Goal: Task Accomplishment & Management: Use online tool/utility

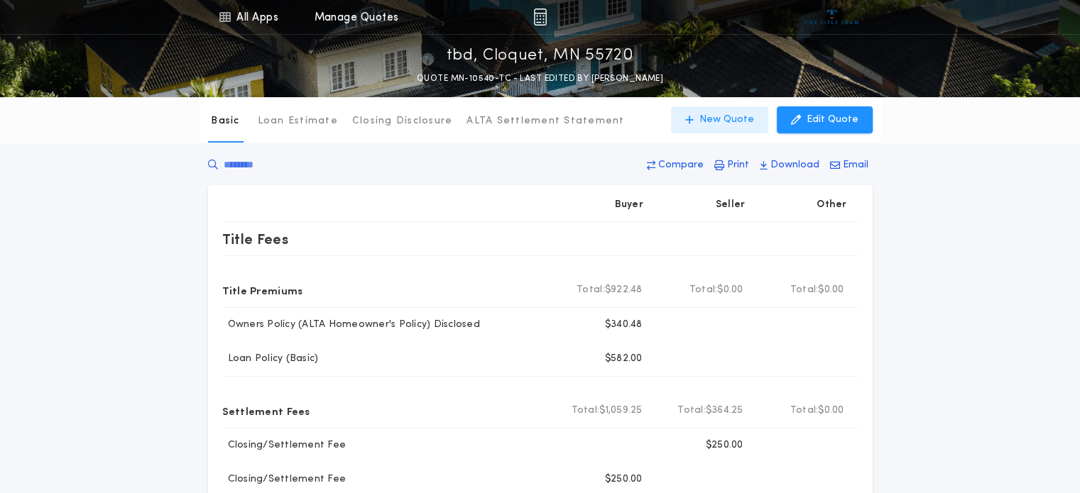
click at [705, 119] on button "New Quote" at bounding box center [719, 119] width 97 height 27
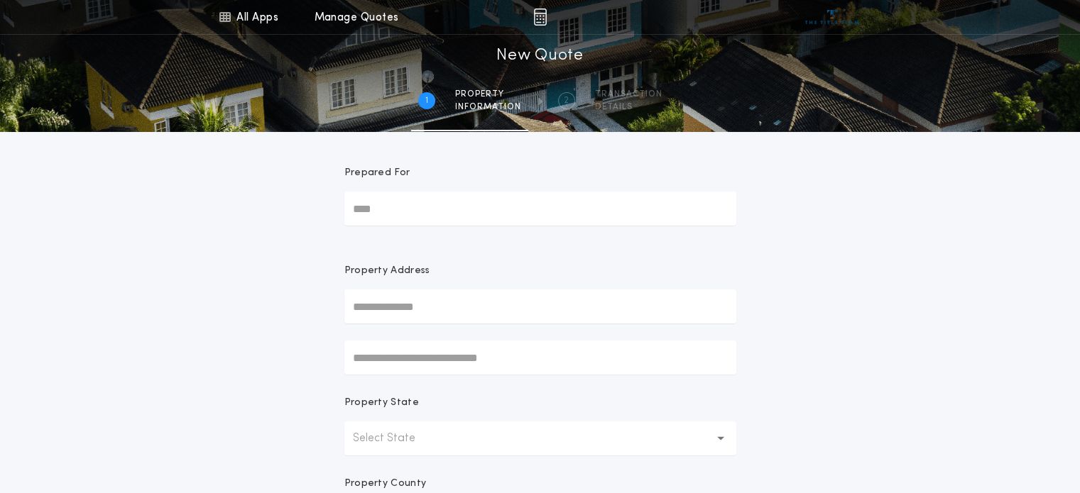
click at [380, 212] on input "Prepared For" at bounding box center [540, 209] width 392 height 34
type input "*****"
click at [380, 307] on input "text" at bounding box center [540, 307] width 392 height 34
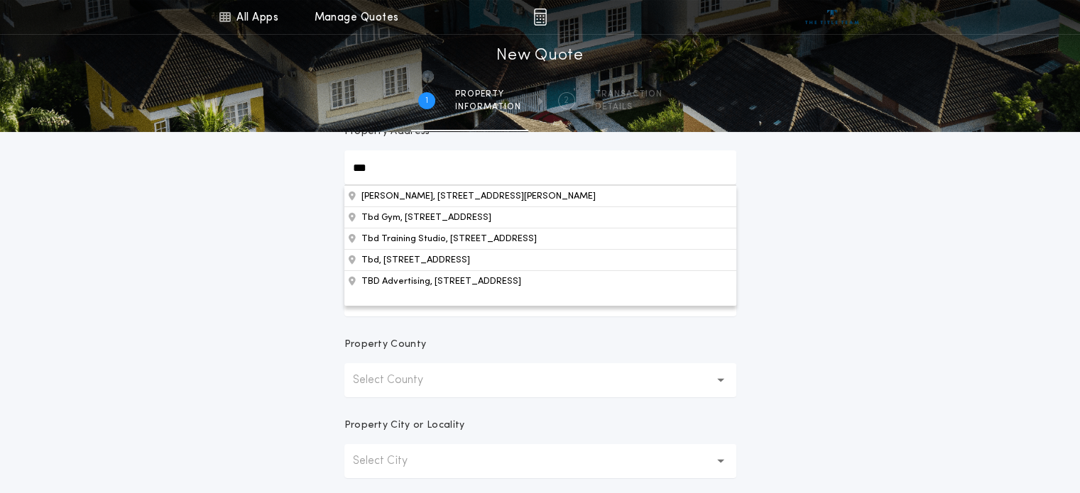
scroll to position [142, 0]
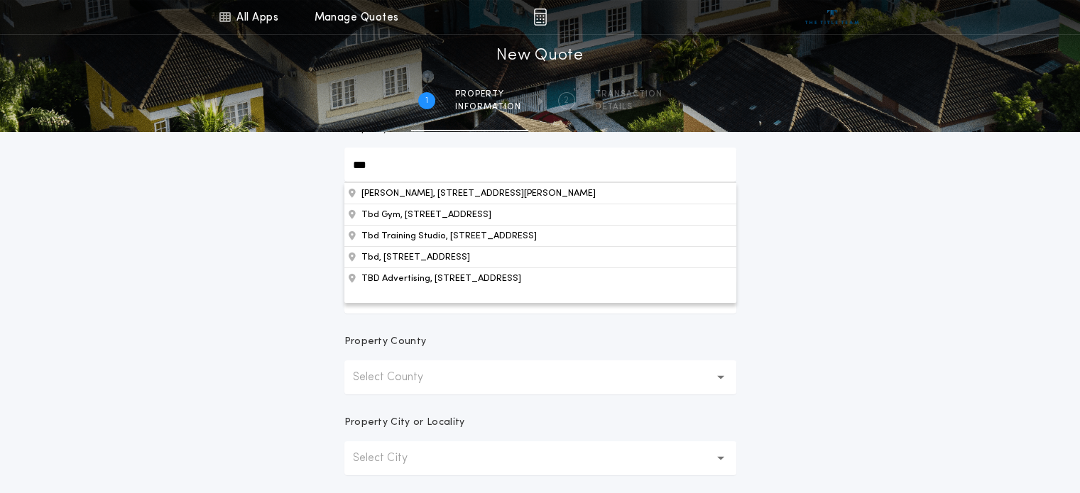
click at [266, 312] on div "All Apps Title Calculator Seller Net Sheets Menu All Apps Manage Quotes 1 /2 Ne…" at bounding box center [540, 263] width 1080 height 811
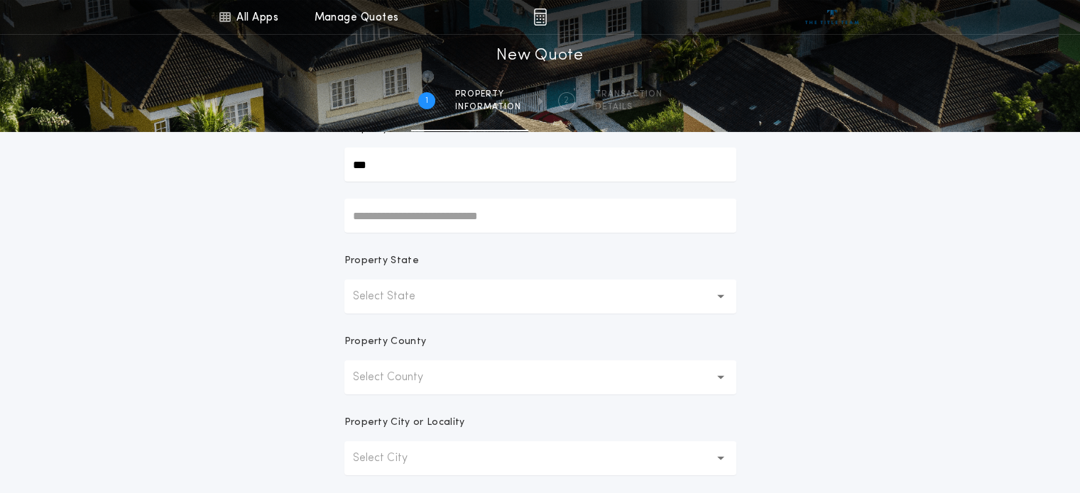
click at [370, 293] on p "Select State" at bounding box center [395, 296] width 85 height 17
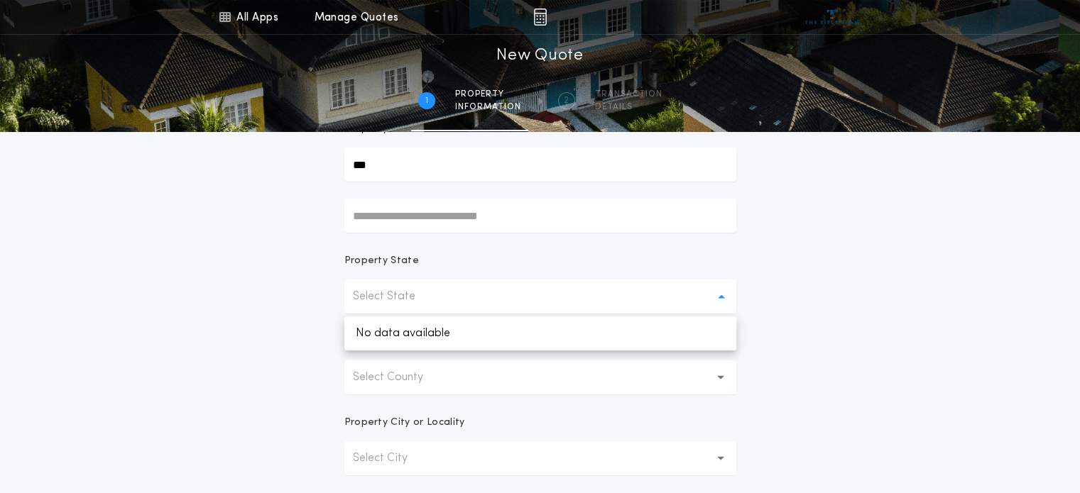
click at [356, 300] on p "Select State" at bounding box center [395, 296] width 85 height 17
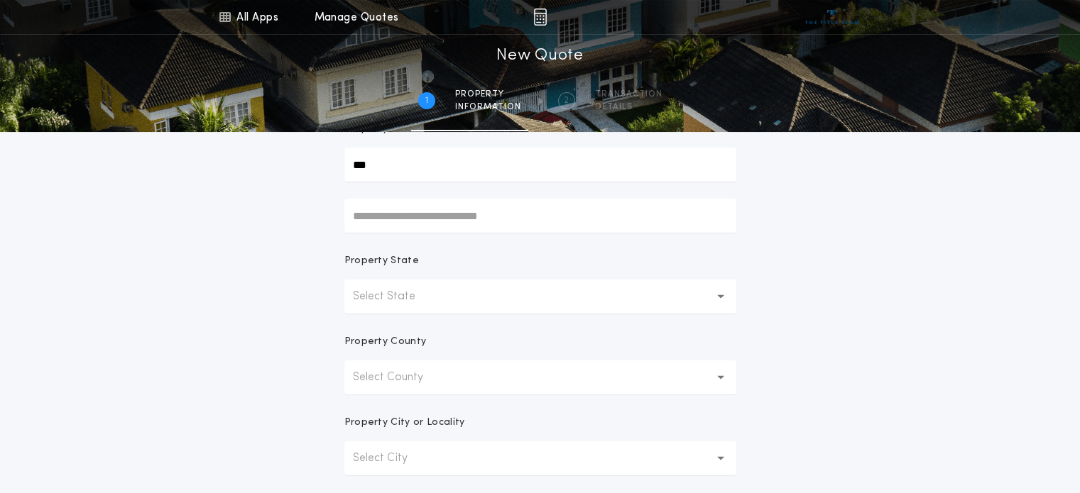
click at [380, 374] on p "Select County" at bounding box center [399, 377] width 93 height 17
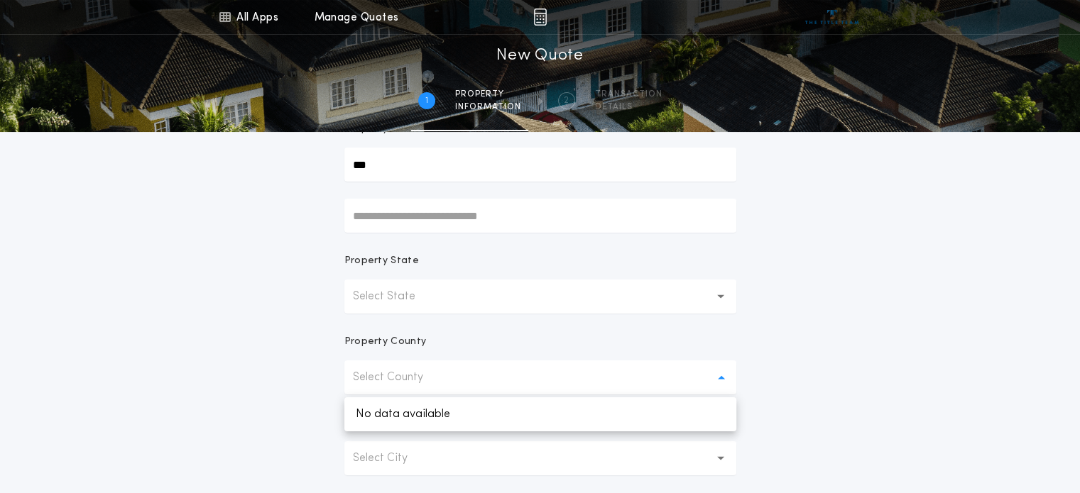
click at [378, 301] on p "Select State" at bounding box center [395, 296] width 85 height 17
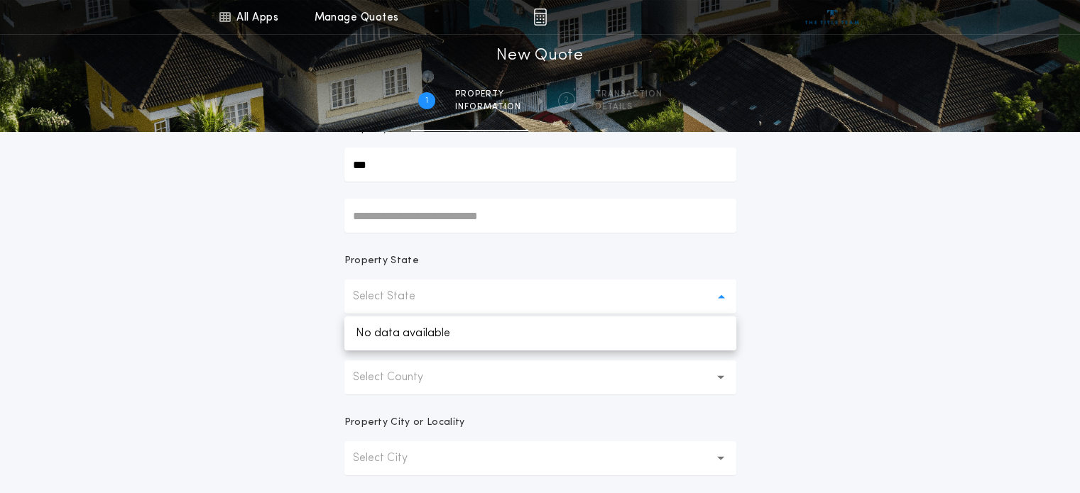
click at [410, 170] on input "***" at bounding box center [540, 165] width 392 height 34
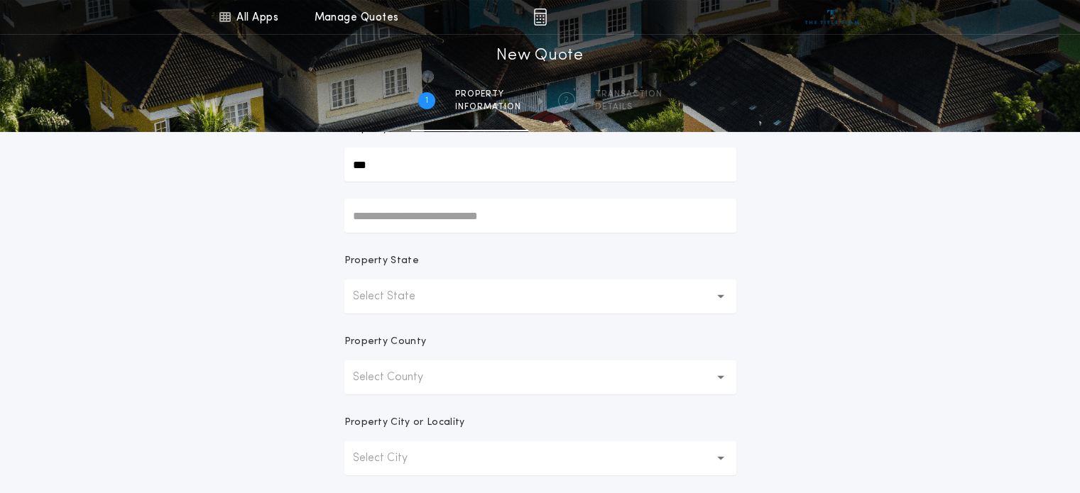
click at [400, 302] on p "Select State" at bounding box center [395, 296] width 85 height 17
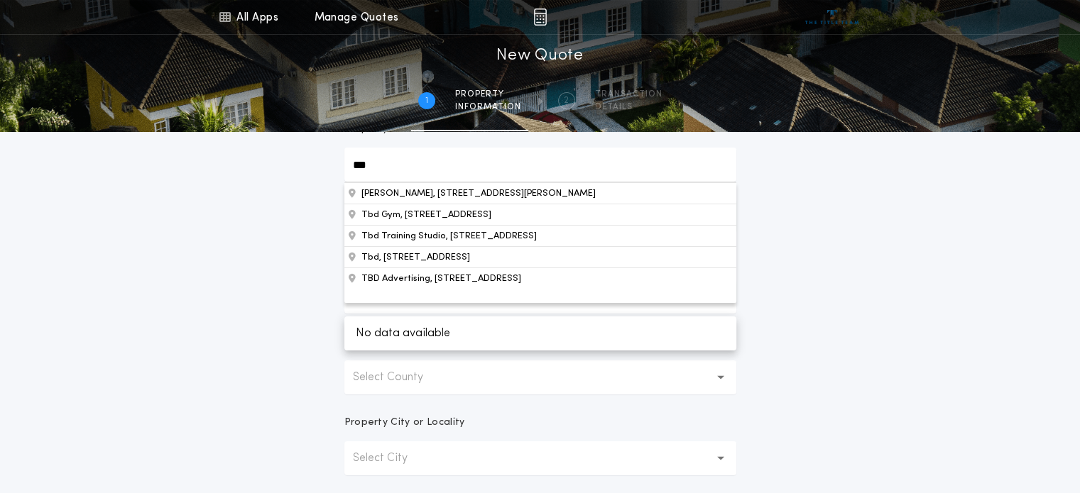
click at [237, 303] on div "All Apps Title Calculator Seller Net Sheets Menu All Apps Manage Quotes 1 /2 Ne…" at bounding box center [540, 263] width 1080 height 811
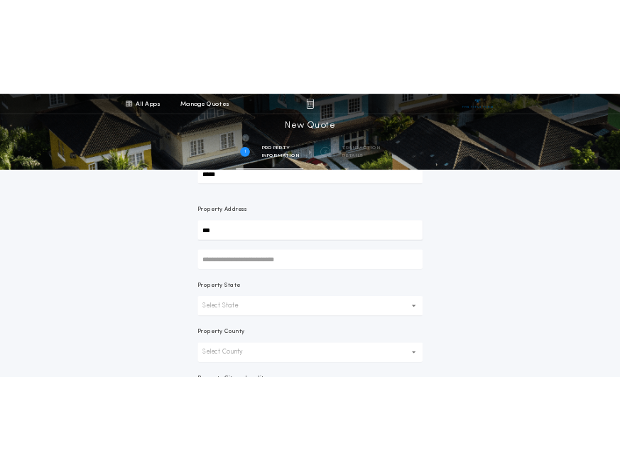
scroll to position [0, 0]
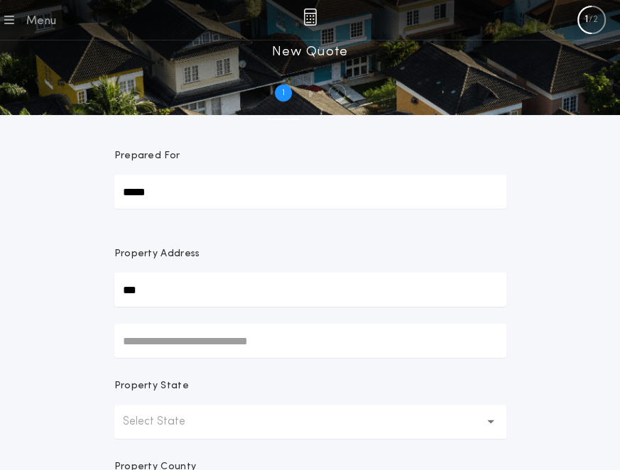
click at [153, 295] on input "***" at bounding box center [310, 290] width 392 height 34
drag, startPoint x: 153, startPoint y: 295, endPoint x: 66, endPoint y: 291, distance: 87.4
click at [67, 291] on div "All Apps Title Calculator Seller Net Sheets Menu All Apps Manage Quotes 1 /2 Ne…" at bounding box center [310, 397] width 620 height 794
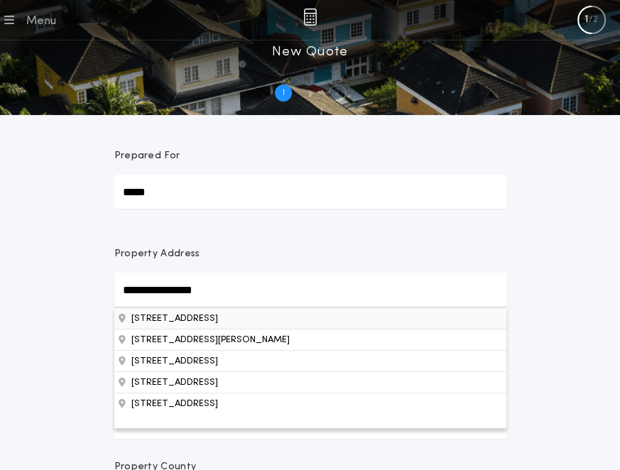
type input "**********"
click at [182, 314] on button "301 E Buffalo St, Duluth, MN, 55811, USA" at bounding box center [310, 317] width 392 height 21
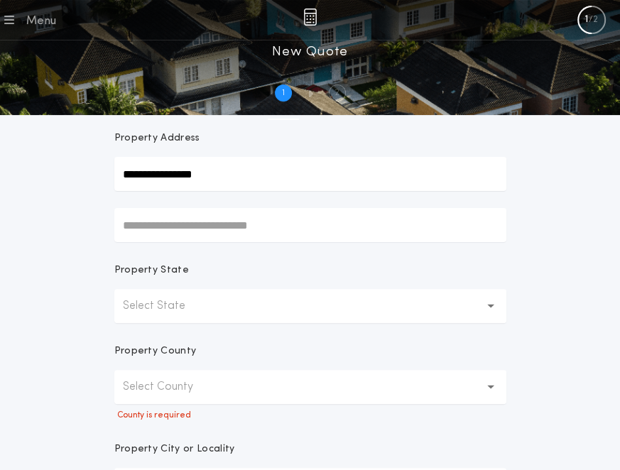
scroll to position [142, 0]
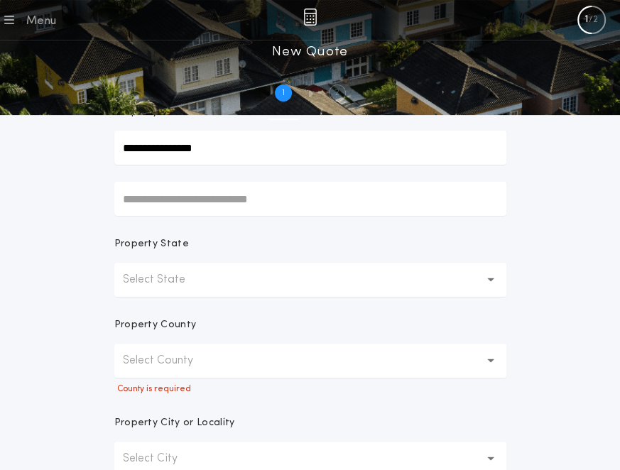
click at [176, 280] on p "Select State" at bounding box center [165, 279] width 85 height 17
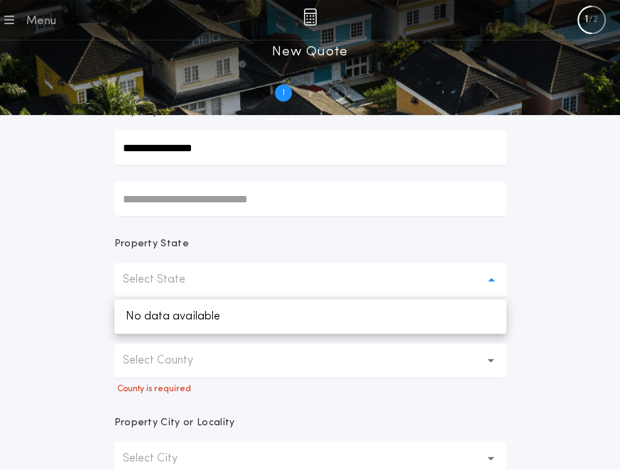
click at [176, 280] on p "Select State" at bounding box center [165, 279] width 85 height 17
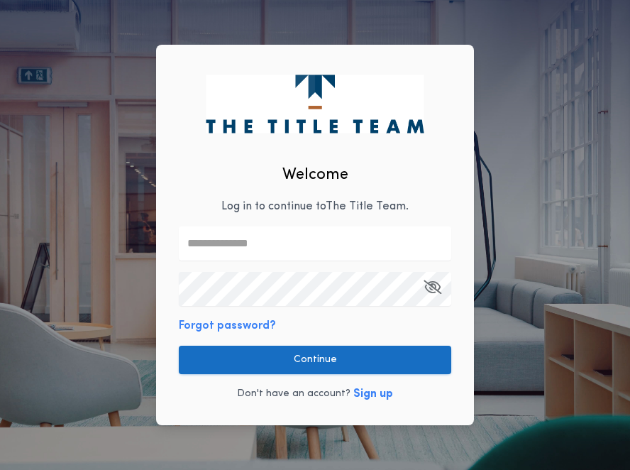
type input "**********"
click at [313, 356] on button "Continue" at bounding box center [315, 360] width 273 height 28
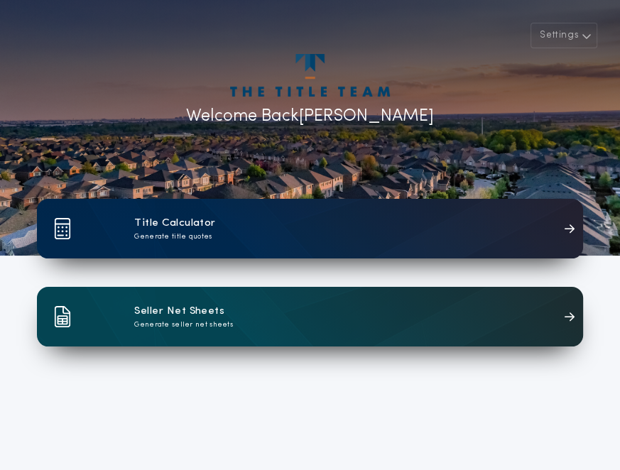
click at [119, 225] on div "Title Calculator Generate title quotes" at bounding box center [310, 229] width 546 height 60
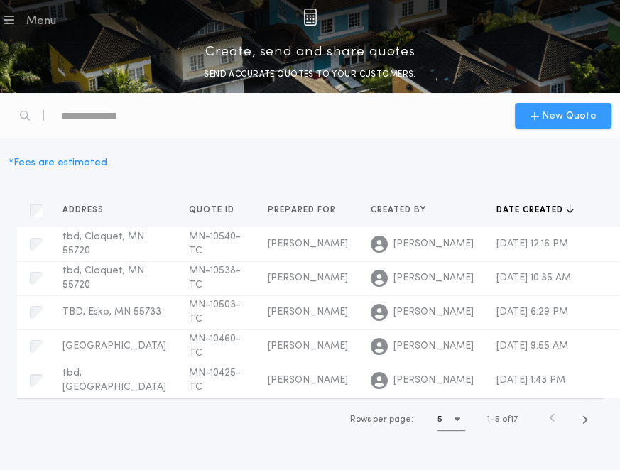
click at [556, 120] on span "New Quote" at bounding box center [569, 116] width 55 height 15
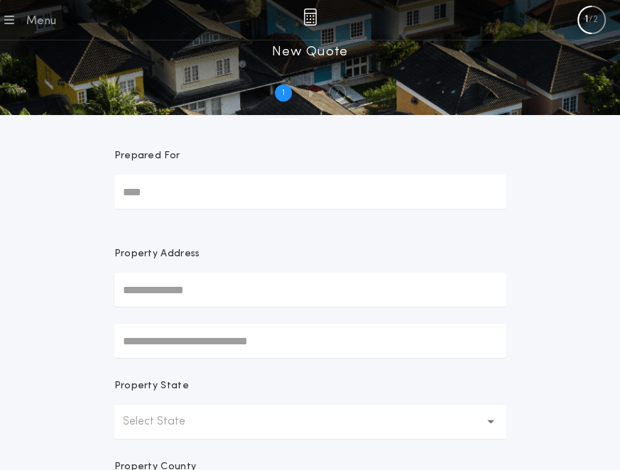
click at [155, 186] on input "Prepared For" at bounding box center [310, 192] width 392 height 34
type input "*****"
click at [143, 302] on input "text" at bounding box center [310, 290] width 392 height 34
type input "***"
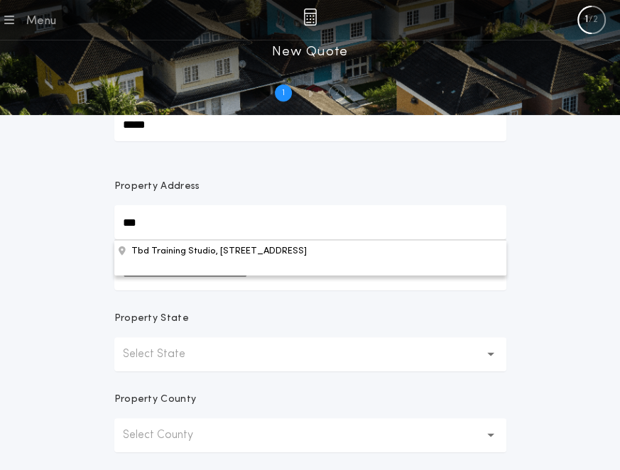
scroll to position [142, 0]
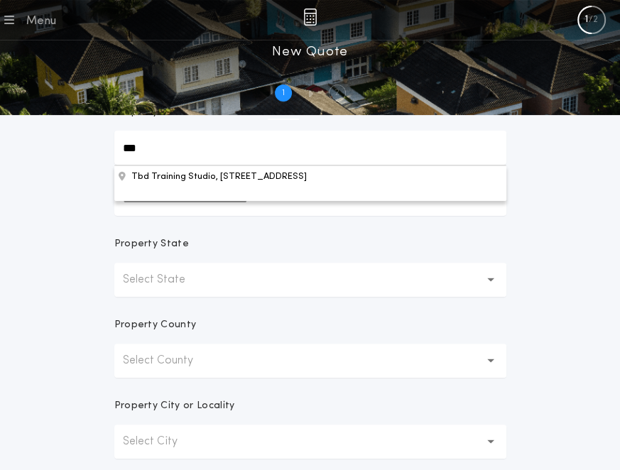
click at [160, 278] on p "Select State" at bounding box center [165, 279] width 85 height 17
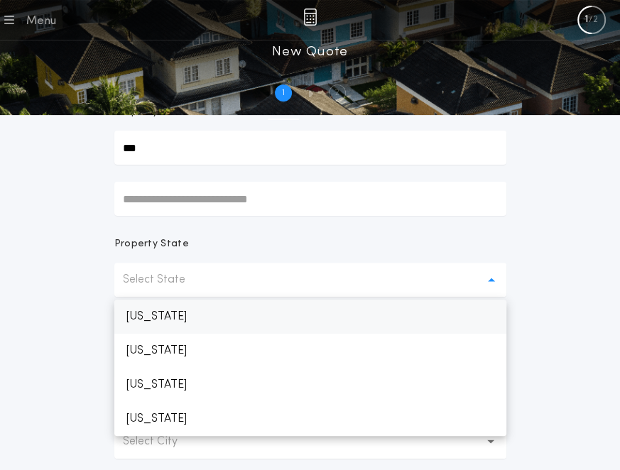
click at [164, 309] on p "[US_STATE]" at bounding box center [310, 317] width 392 height 34
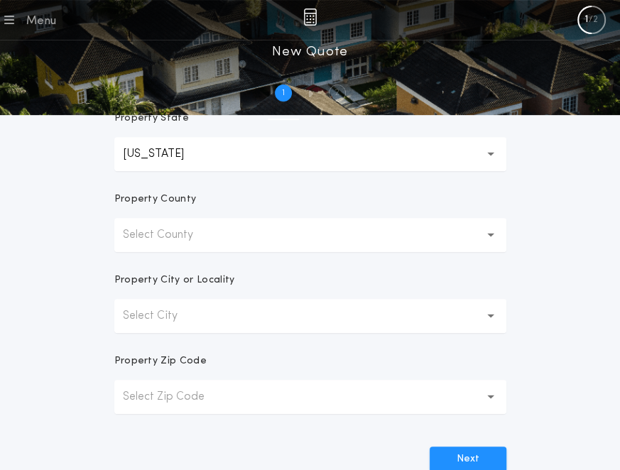
scroll to position [284, 0]
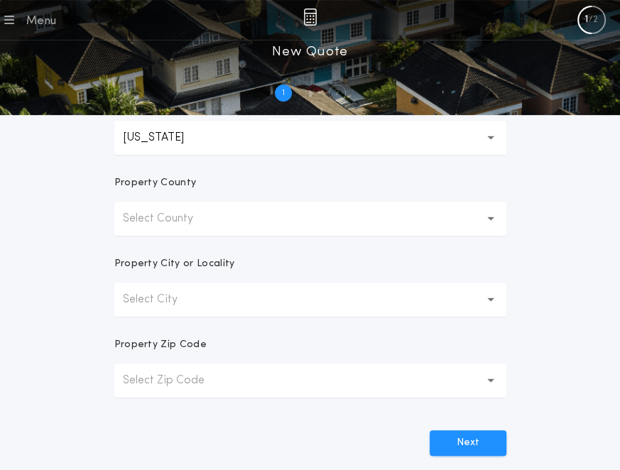
click at [172, 221] on p "Select County" at bounding box center [169, 218] width 93 height 17
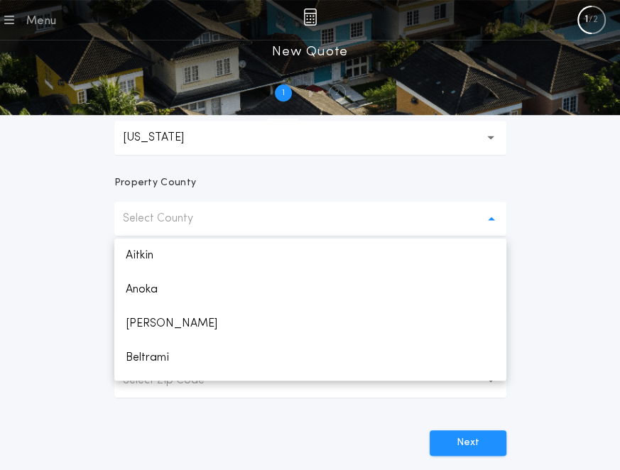
scroll to position [2209, 0]
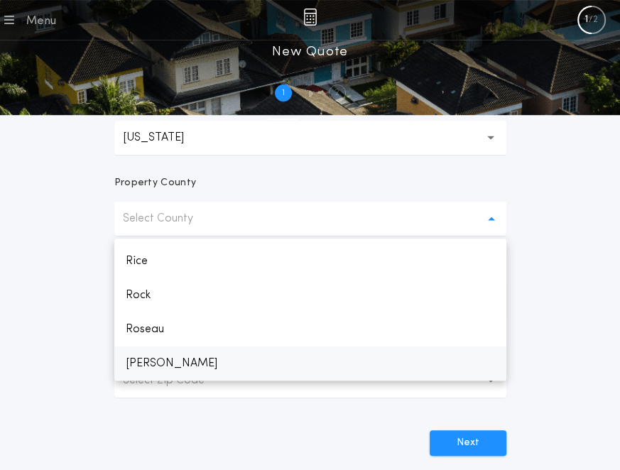
click at [172, 221] on p "Select County" at bounding box center [169, 218] width 93 height 17
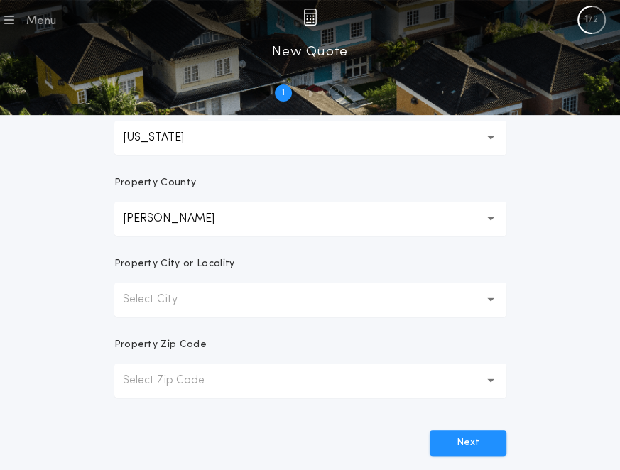
click at [172, 221] on button "[PERSON_NAME]" at bounding box center [310, 219] width 392 height 34
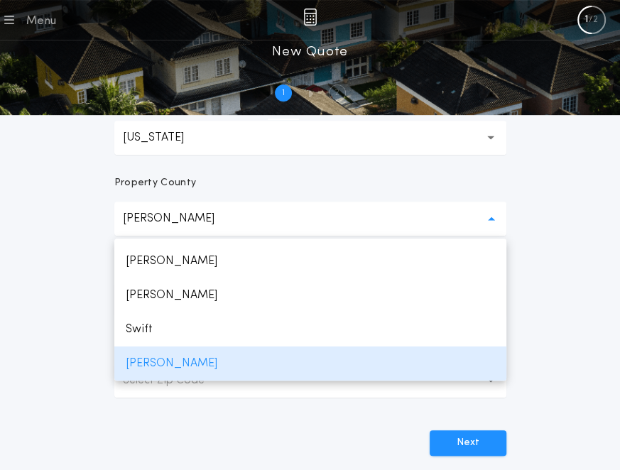
scroll to position [2317, 0]
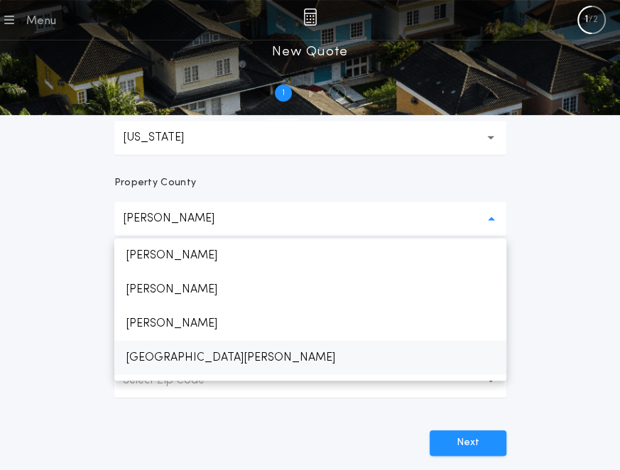
click at [162, 361] on p "[GEOGRAPHIC_DATA][PERSON_NAME]" at bounding box center [310, 358] width 392 height 34
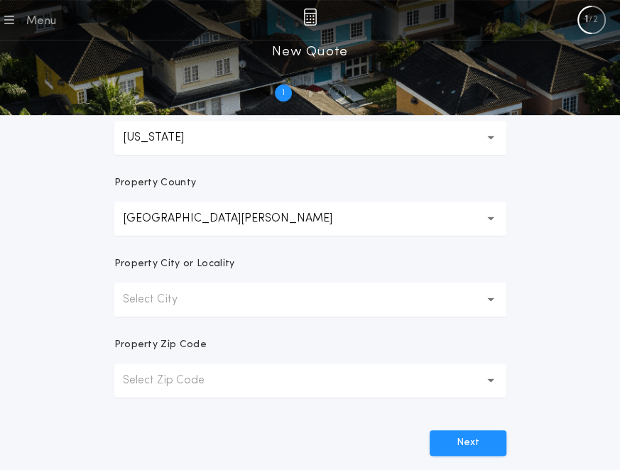
click at [142, 308] on button "Select City" at bounding box center [310, 299] width 392 height 34
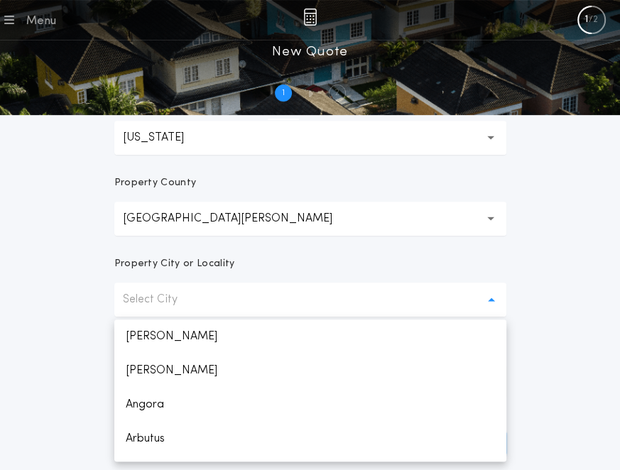
scroll to position [1084, 0]
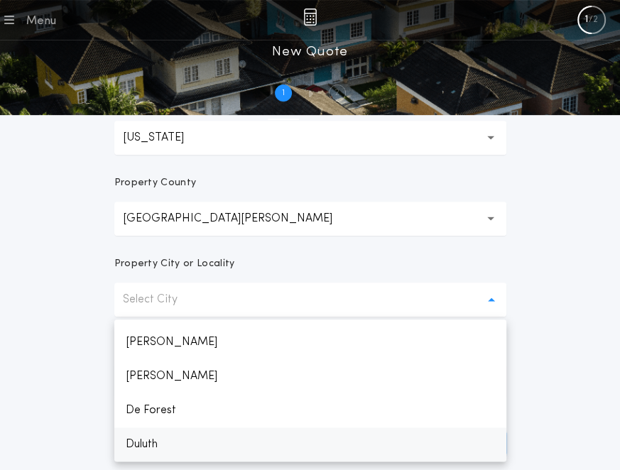
click at [169, 445] on p "Duluth" at bounding box center [310, 444] width 392 height 34
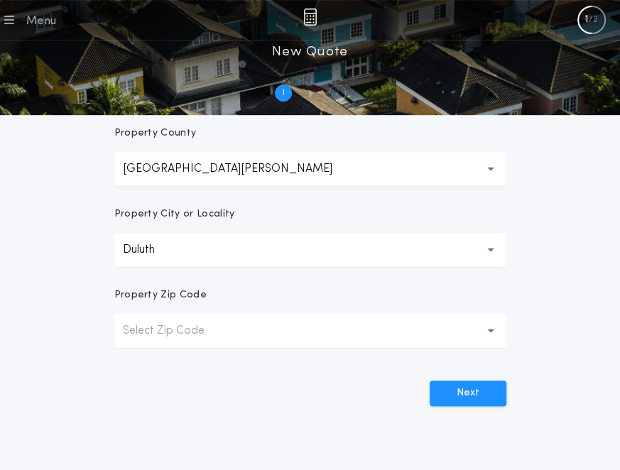
scroll to position [355, 0]
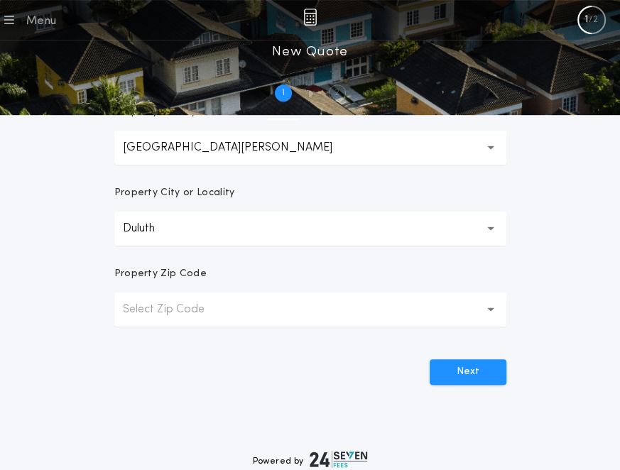
click at [154, 322] on button "Select Zip Code" at bounding box center [310, 309] width 392 height 34
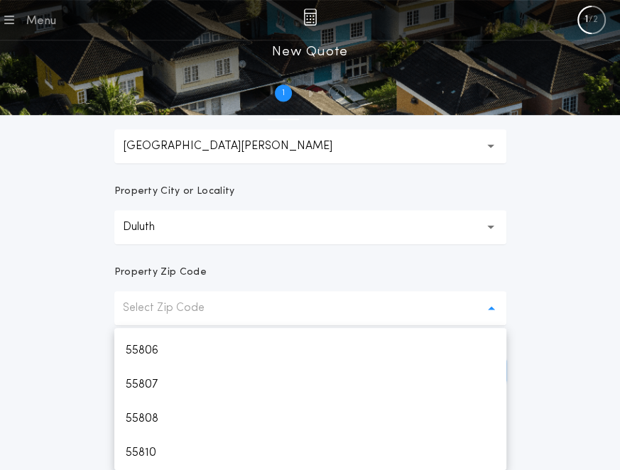
scroll to position [165, 0]
click at [165, 454] on p "55811" at bounding box center [310, 453] width 392 height 34
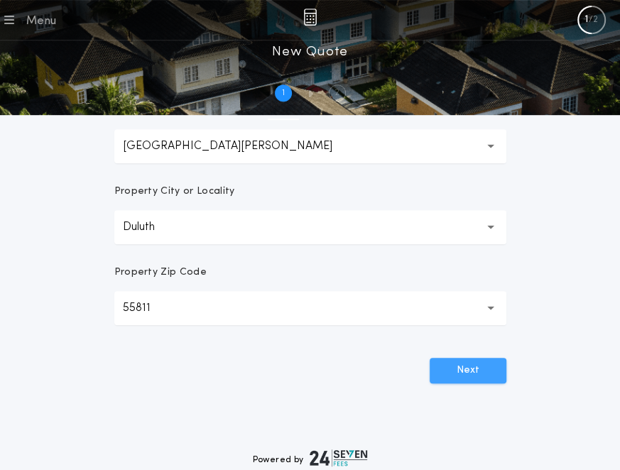
click at [483, 365] on button "Next" at bounding box center [467, 371] width 77 height 26
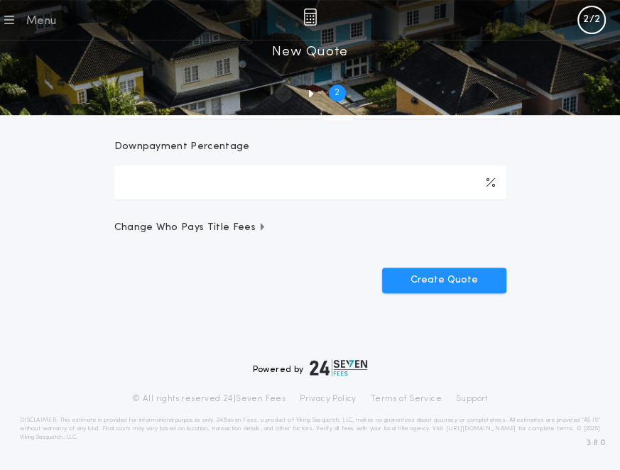
scroll to position [0, 0]
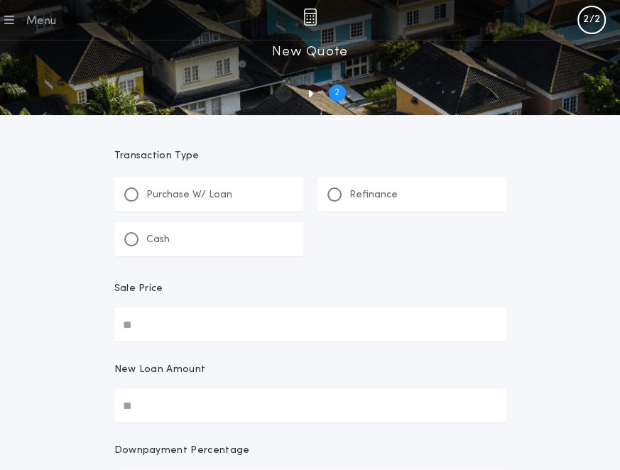
click at [355, 195] on p "Refinance" at bounding box center [373, 195] width 48 height 14
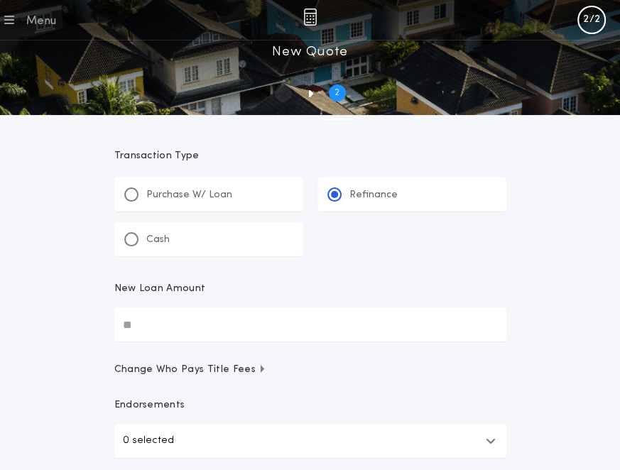
click at [209, 329] on input "New Loan Amount" at bounding box center [310, 324] width 392 height 34
type input "********"
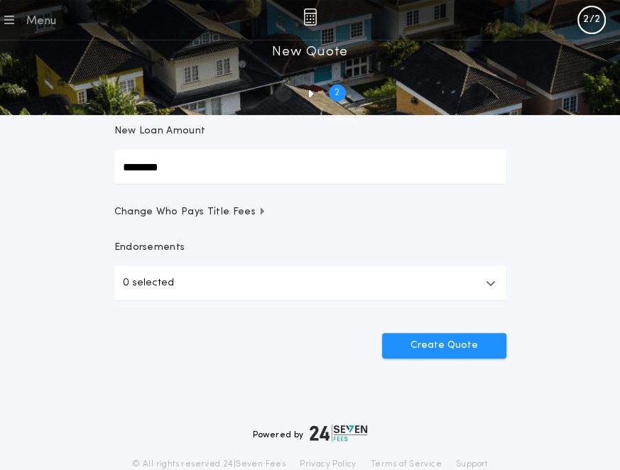
scroll to position [213, 0]
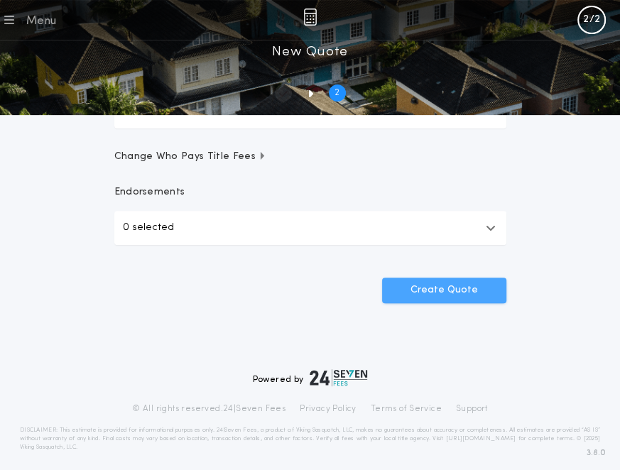
click at [444, 290] on button "Create Quote" at bounding box center [444, 291] width 124 height 26
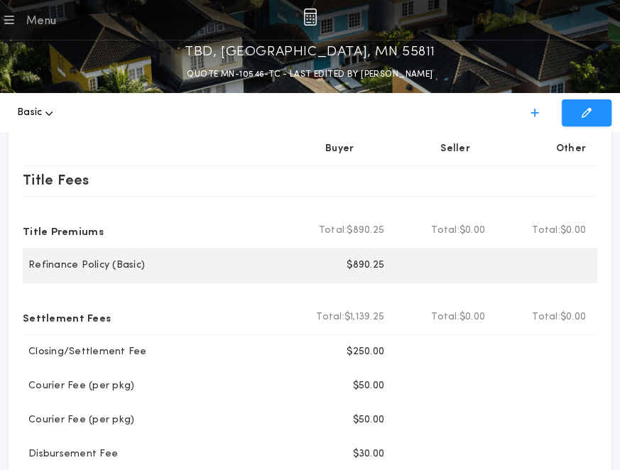
scroll to position [71, 0]
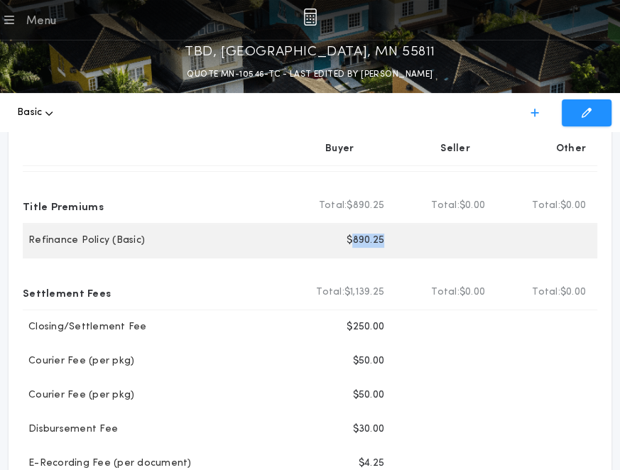
drag, startPoint x: 390, startPoint y: 245, endPoint x: 353, endPoint y: 241, distance: 37.9
click at [353, 241] on div "Buyer $890.25" at bounding box center [345, 241] width 101 height 34
copy p "890.25"
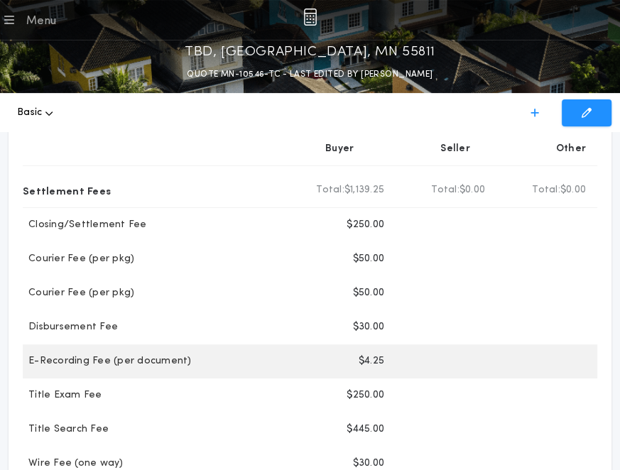
scroll to position [142, 0]
